Goal: Task Accomplishment & Management: Manage account settings

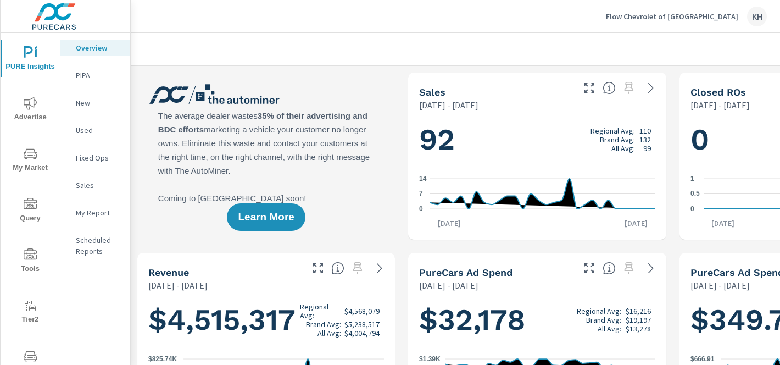
scroll to position [1, 0]
drag, startPoint x: 660, startPoint y: 36, endPoint x: 670, endPoint y: 20, distance: 19.1
click at [661, 34] on div at bounding box center [537, 49] width 787 height 32
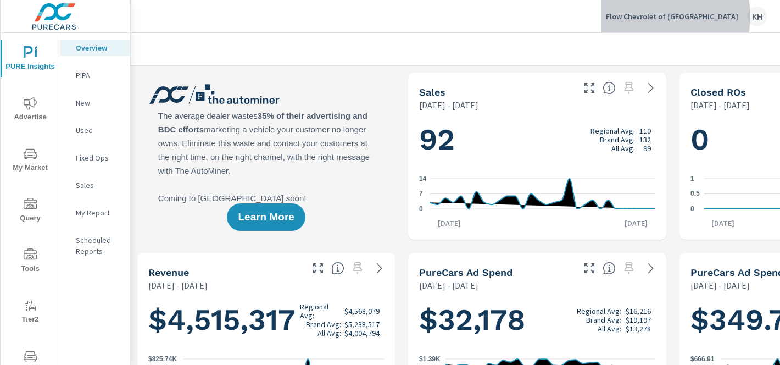
click at [674, 16] on p "Flow Chevrolet of [GEOGRAPHIC_DATA]" at bounding box center [672, 17] width 132 height 10
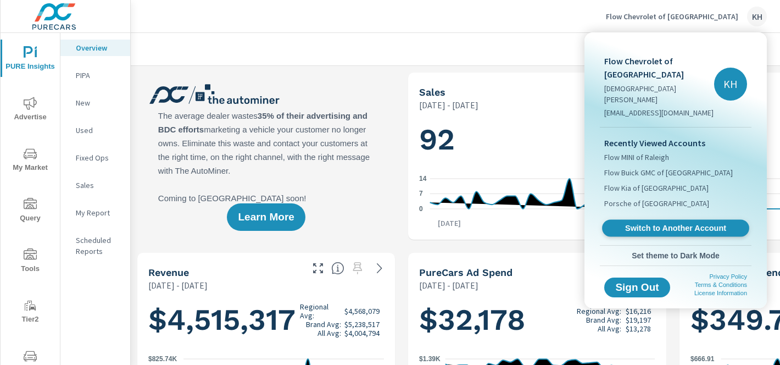
click at [664, 223] on span "Switch to Another Account" at bounding box center [675, 228] width 135 height 10
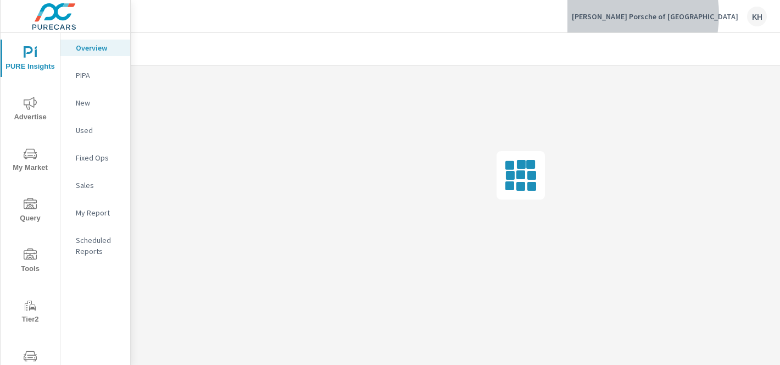
click at [662, 15] on p "[PERSON_NAME] Porsche of [GEOGRAPHIC_DATA]" at bounding box center [655, 17] width 167 height 10
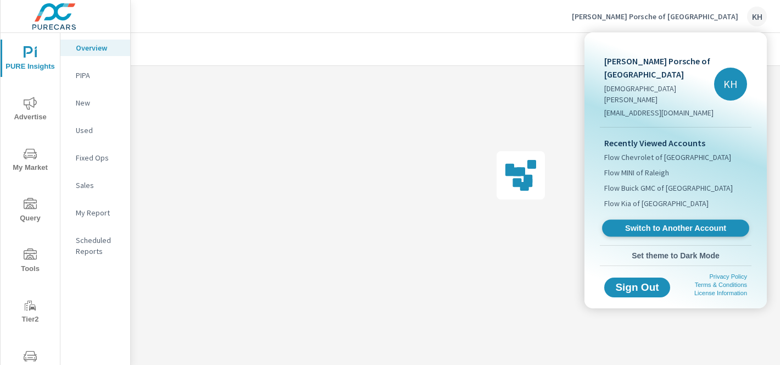
click at [658, 223] on span "Switch to Another Account" at bounding box center [675, 228] width 135 height 10
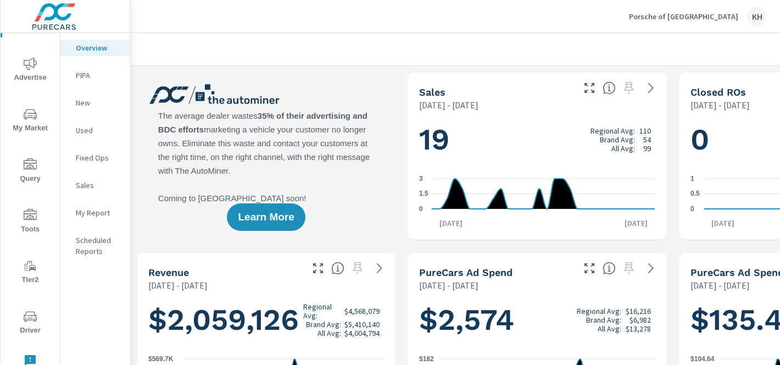
scroll to position [1, 0]
click at [32, 312] on icon "nav menu" at bounding box center [30, 316] width 13 height 13
